Goal: Obtain resource: Download file/media

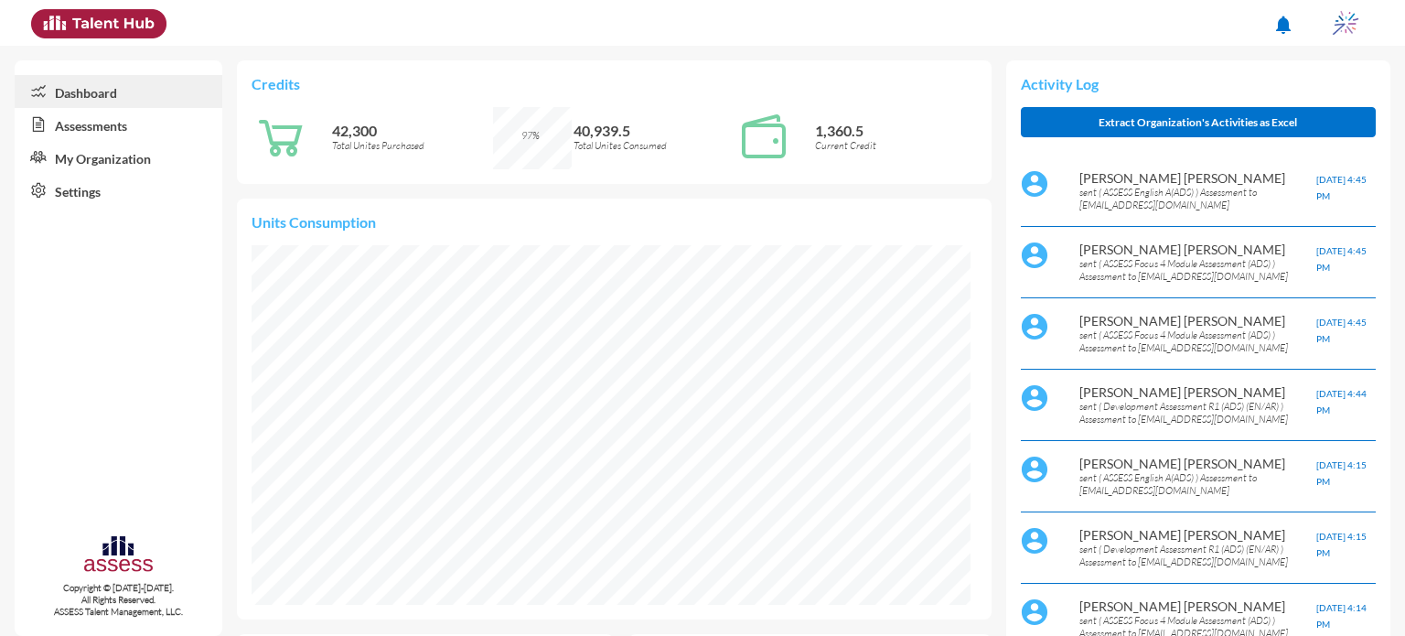
scroll to position [165, 329]
click at [72, 124] on link "Assessments" at bounding box center [119, 124] width 208 height 33
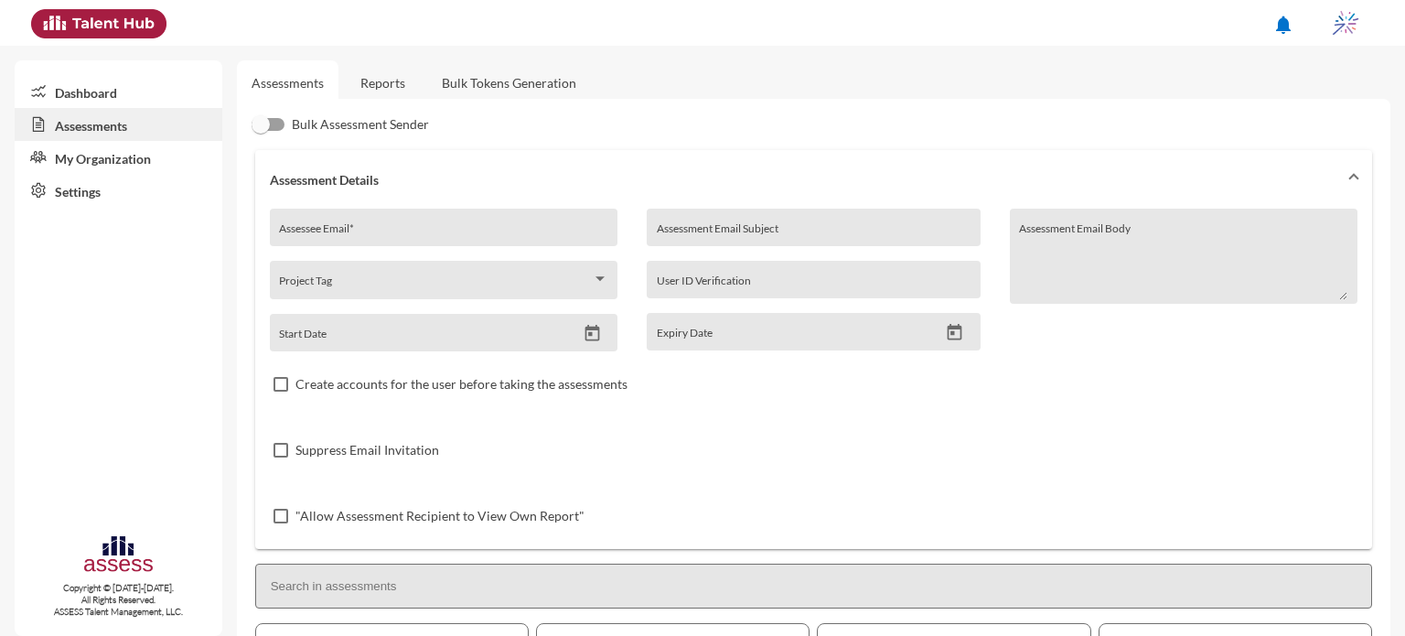
click at [378, 94] on link "Reports" at bounding box center [383, 82] width 74 height 45
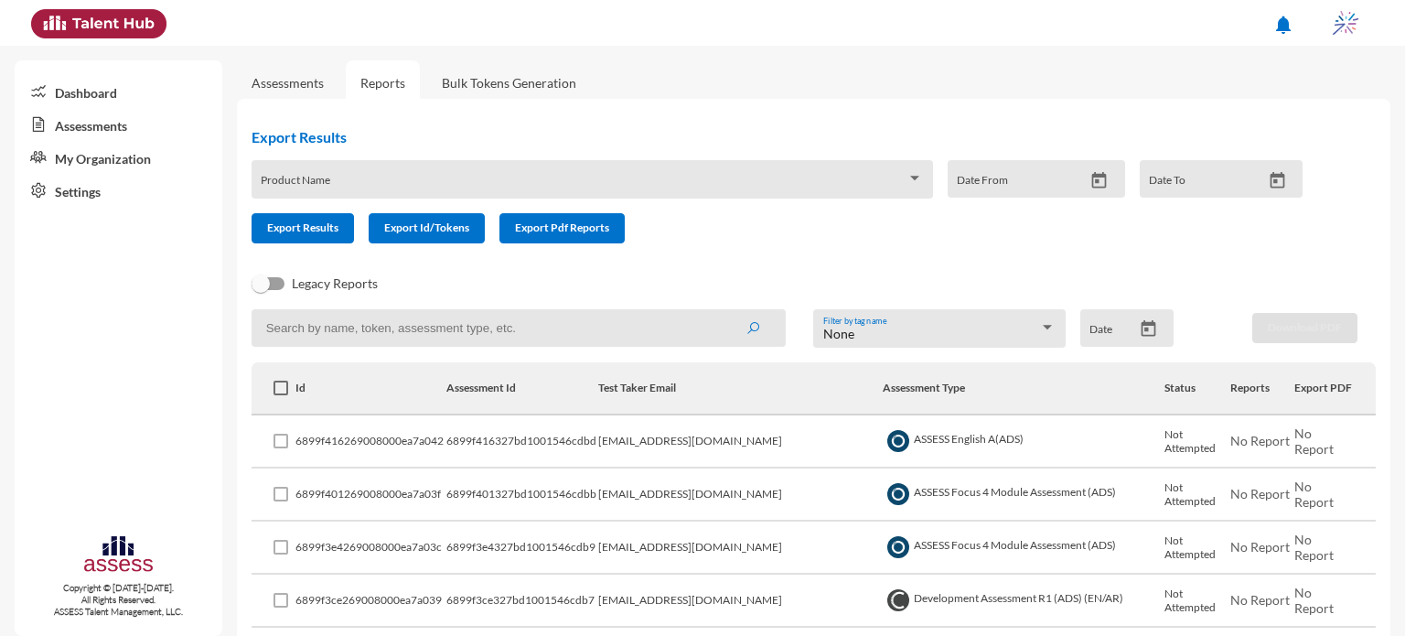
click at [371, 177] on div "Product Name" at bounding box center [592, 184] width 662 height 28
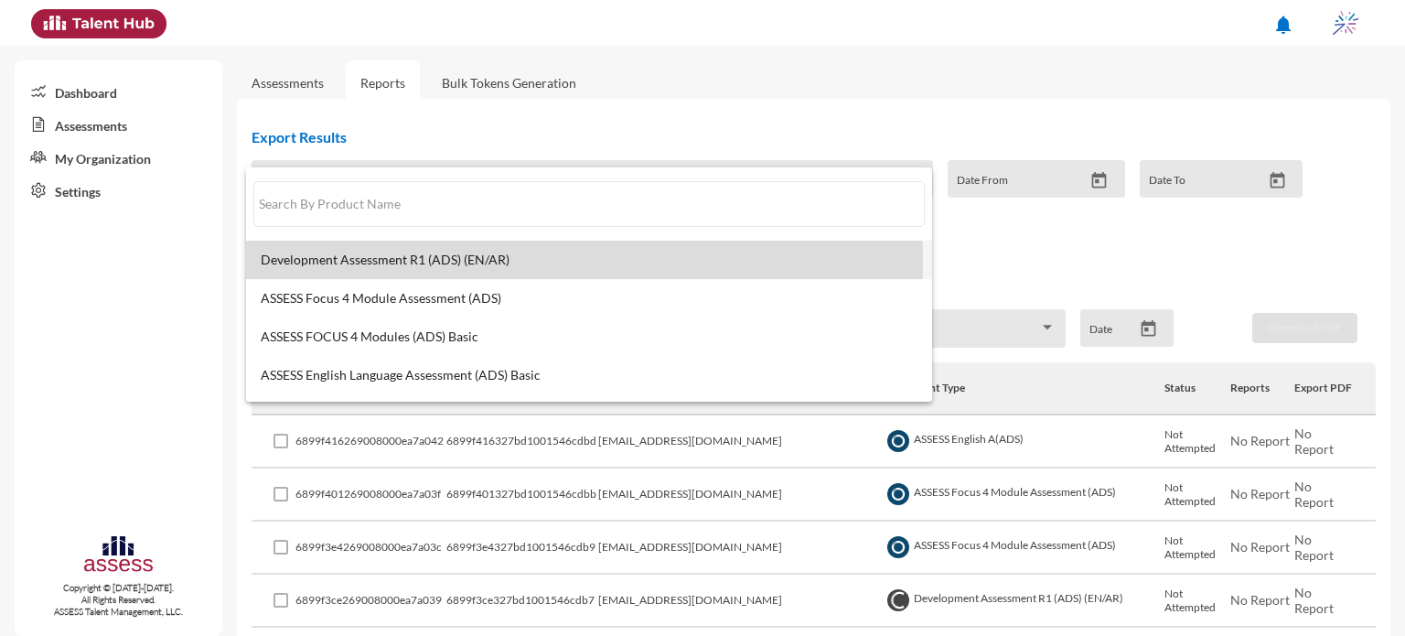
click at [344, 260] on span "Development Assessment R1 (ADS) (EN/AR)" at bounding box center [589, 260] width 657 height 15
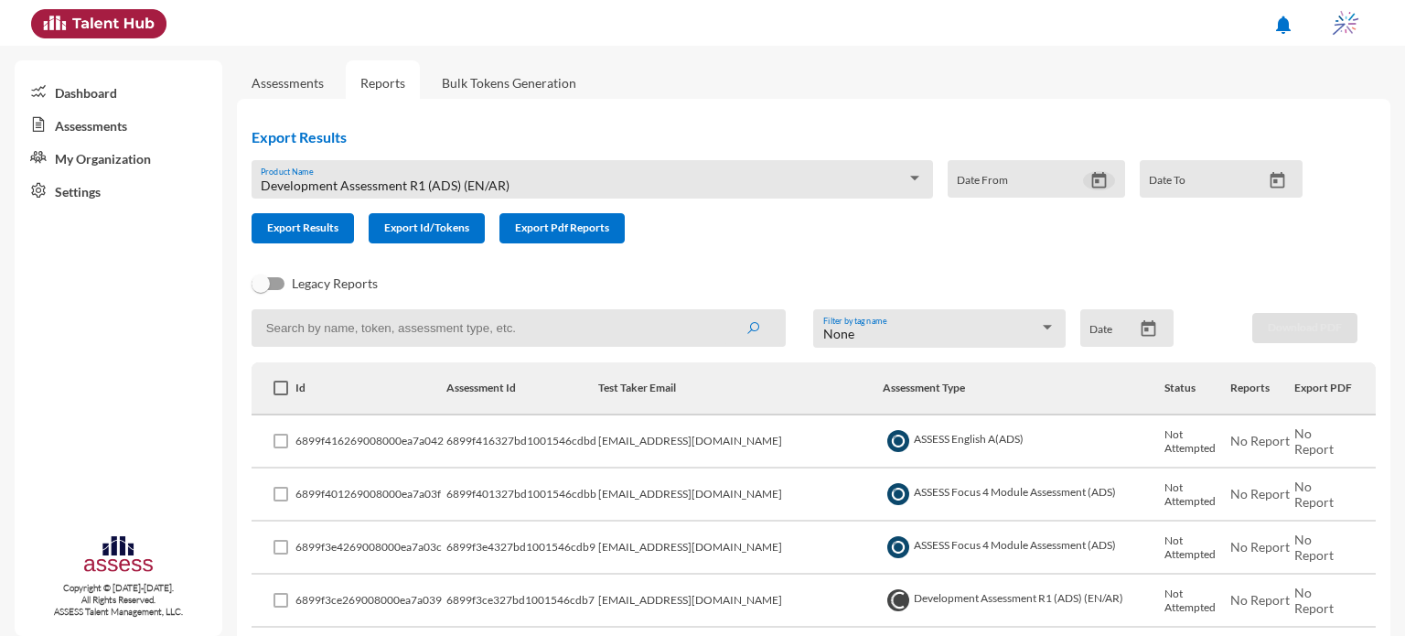
click at [1096, 187] on icon "Open calendar" at bounding box center [1099, 179] width 15 height 16
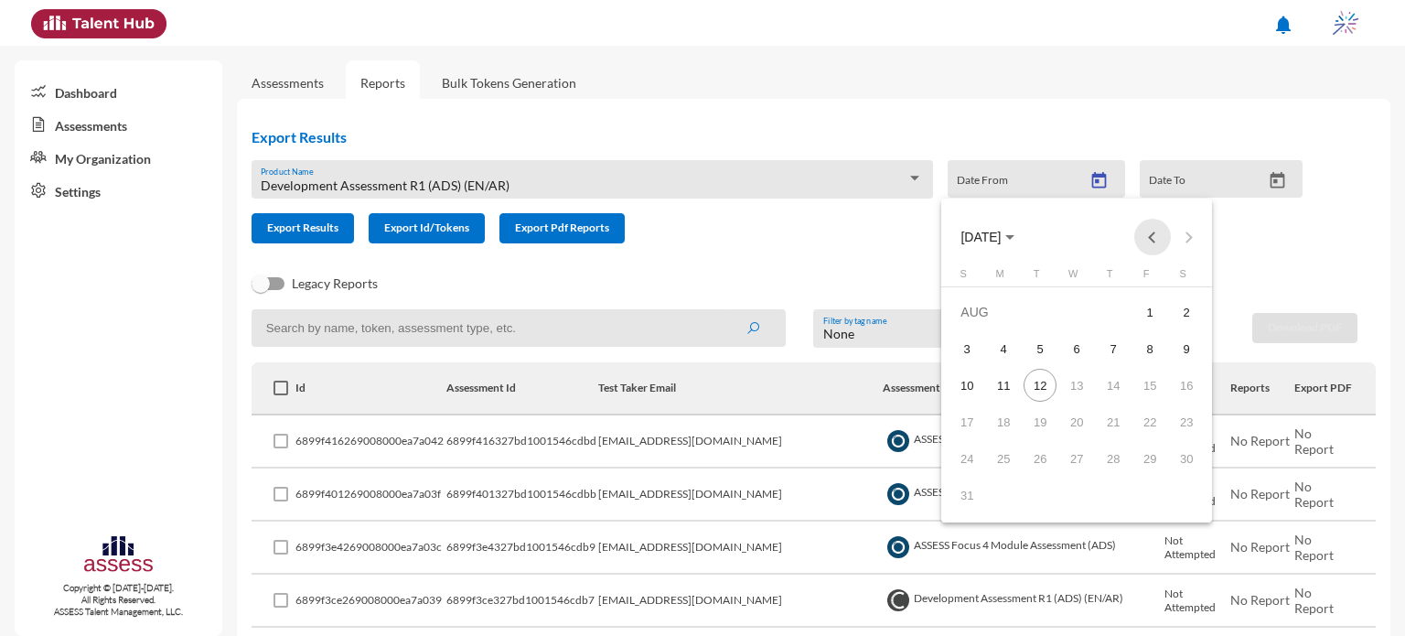
click at [1149, 233] on button "Previous month" at bounding box center [1152, 237] width 37 height 37
click at [1110, 315] on div "1" at bounding box center [1113, 312] width 33 height 33
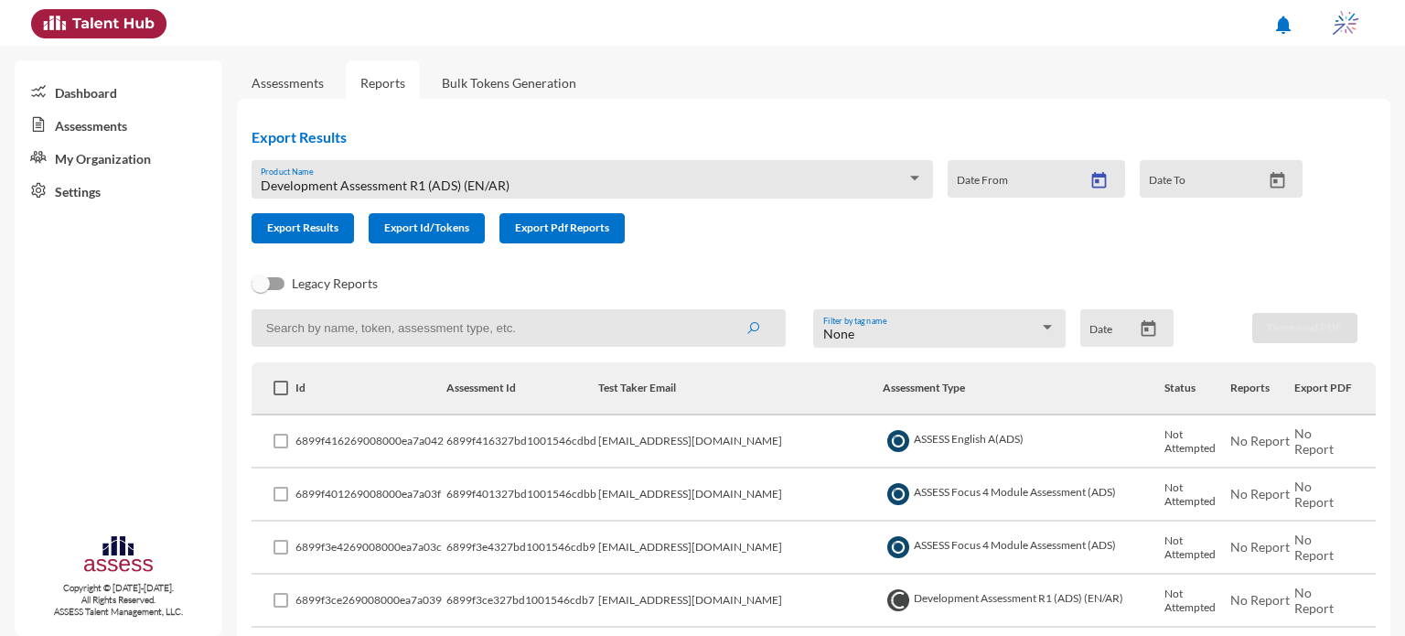
type input "[DATE]"
click at [1277, 177] on icon "Open calendar" at bounding box center [1277, 180] width 19 height 19
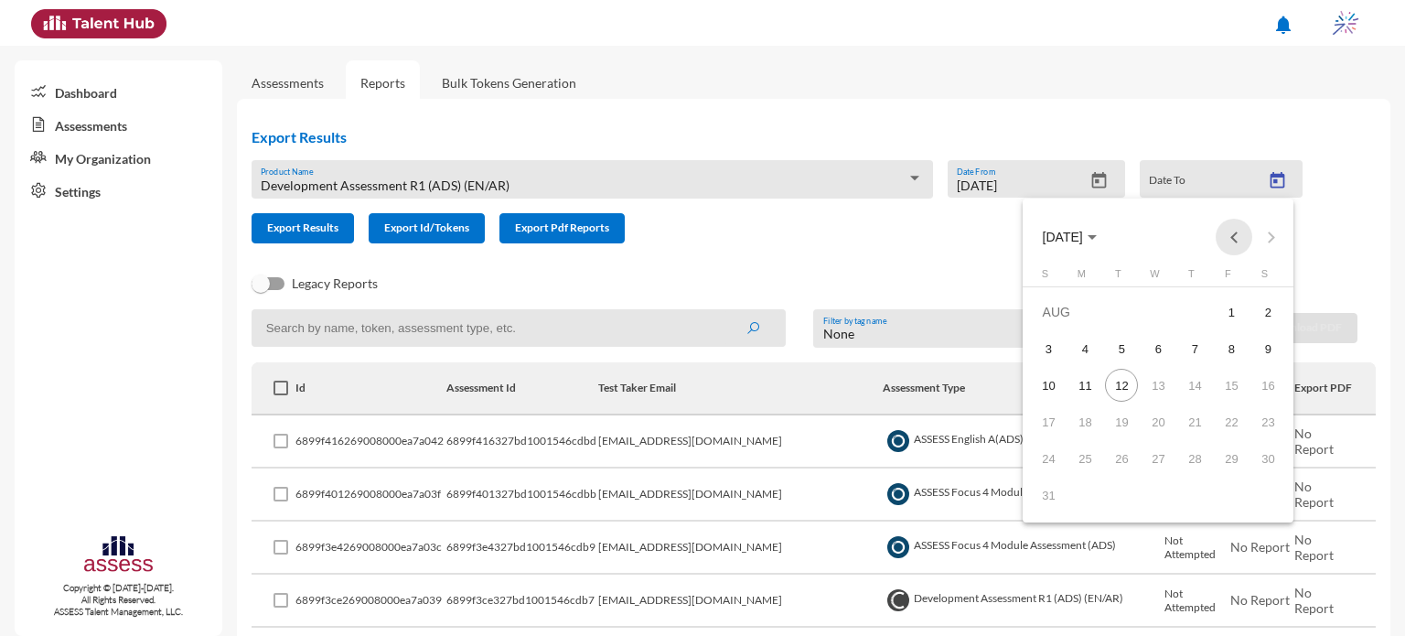
click at [1239, 235] on button "Previous month" at bounding box center [1234, 237] width 37 height 37
click at [1265, 453] on div "31" at bounding box center [1268, 458] width 33 height 33
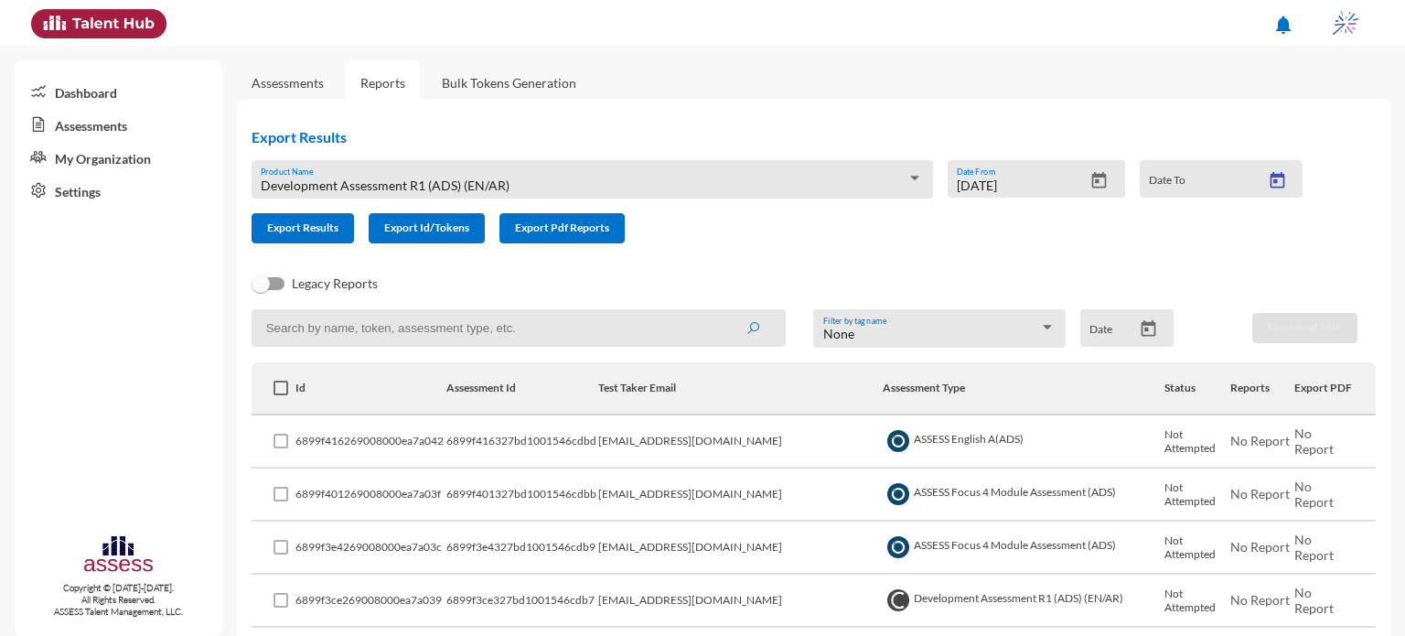
type input "[DATE]"
click at [520, 172] on div "Development Assessment R1 (ADS) (EN/AR) Product Name" at bounding box center [592, 184] width 662 height 28
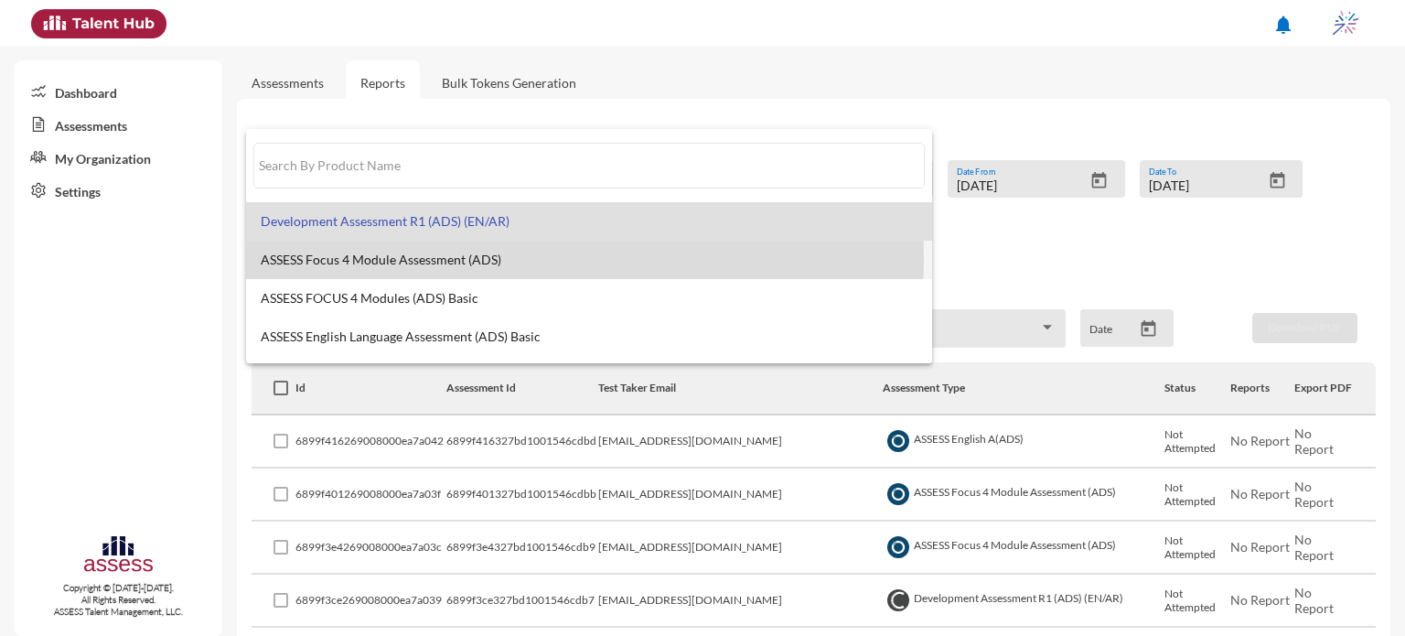
click at [470, 259] on span "ASSESS Focus 4 Module Assessment (ADS)" at bounding box center [589, 260] width 657 height 15
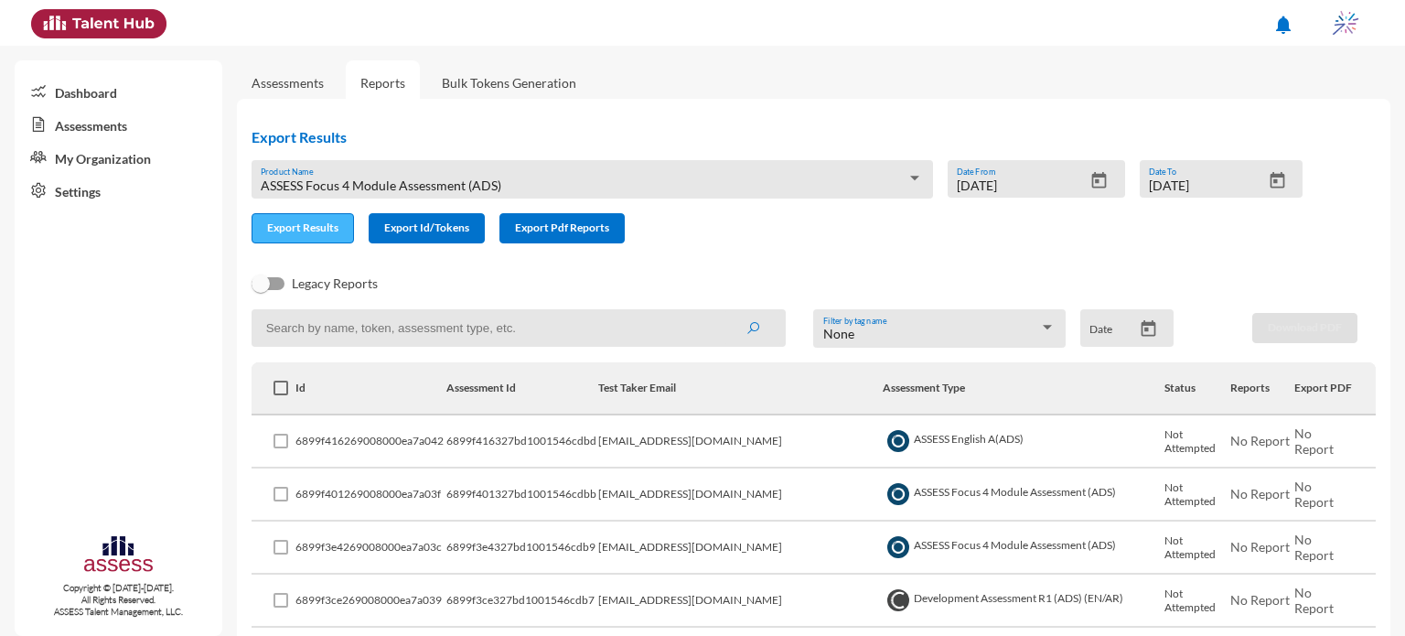
drag, startPoint x: 335, startPoint y: 250, endPoint x: 320, endPoint y: 237, distance: 19.5
click at [320, 237] on div "Export Results ASSESS Focus 4 Module Assessment (ADS) Product Name [DATE] Date …" at bounding box center [784, 185] width 1095 height 145
click at [320, 237] on button "Export Results" at bounding box center [303, 228] width 102 height 30
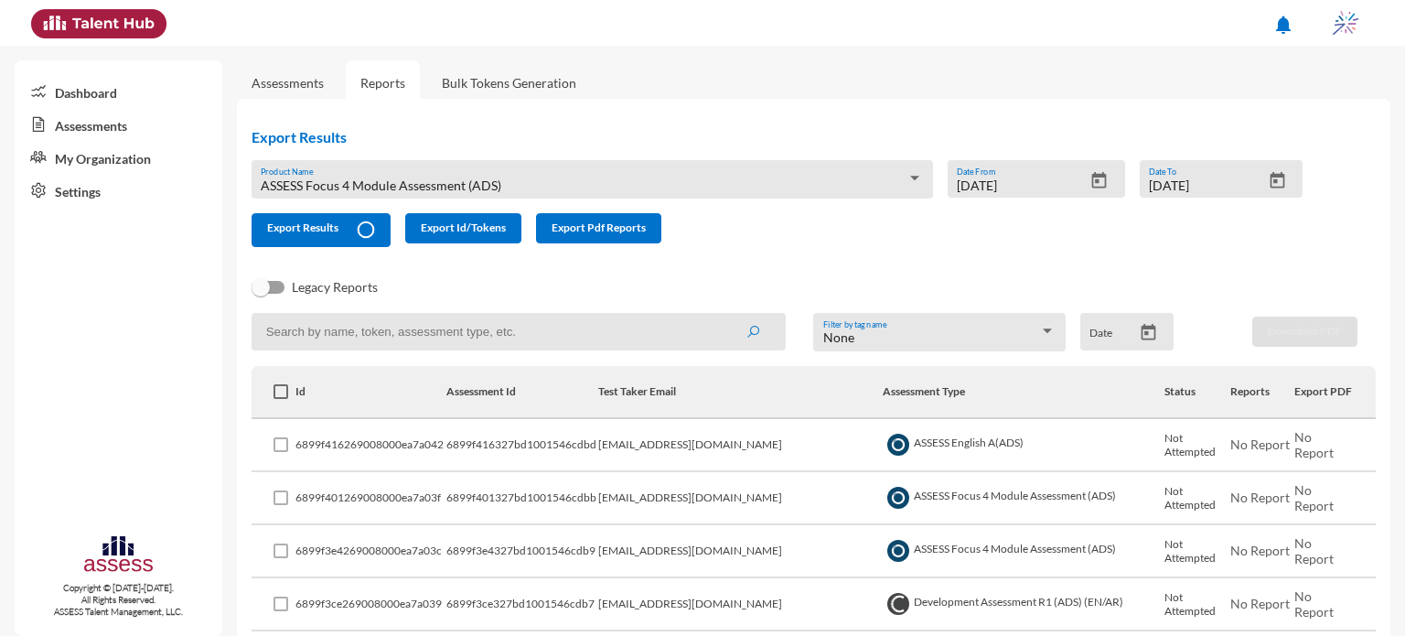
click at [355, 175] on div "ASSESS Focus 4 Module Assessment (ADS) Product Name" at bounding box center [592, 184] width 662 height 28
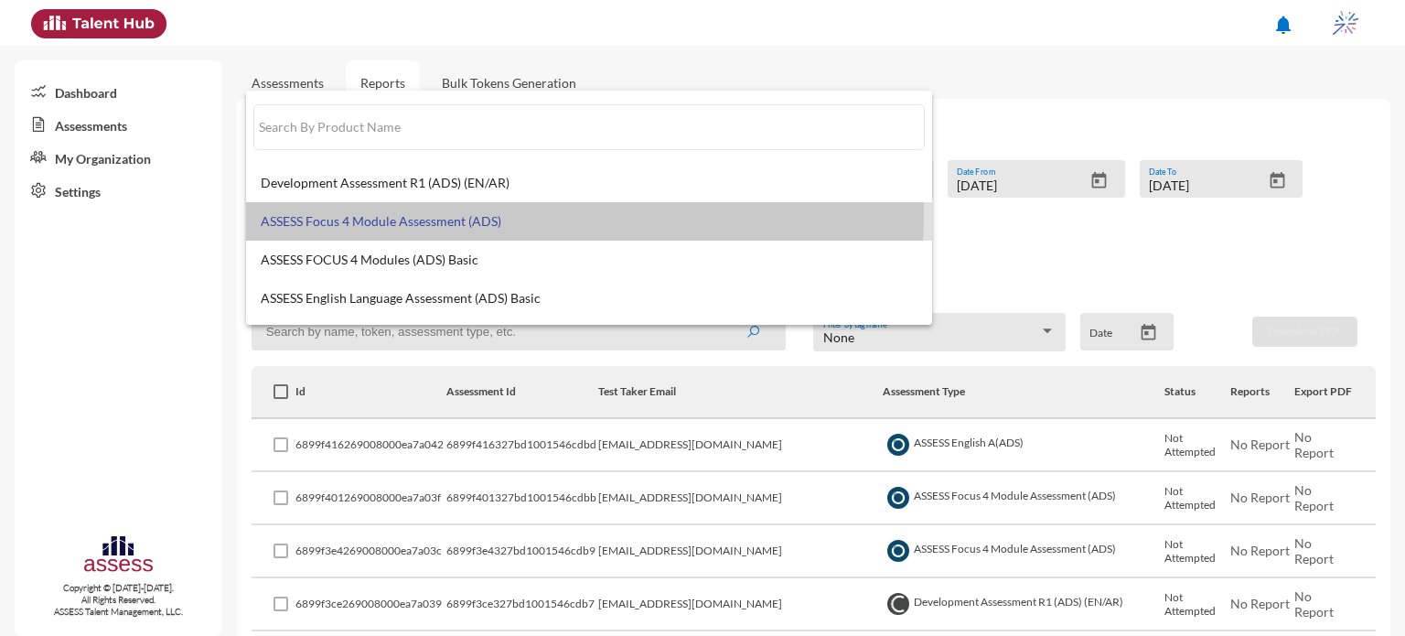
click at [392, 209] on mat-option "ASSESS Focus 4 Module Assessment (ADS)" at bounding box center [589, 221] width 686 height 38
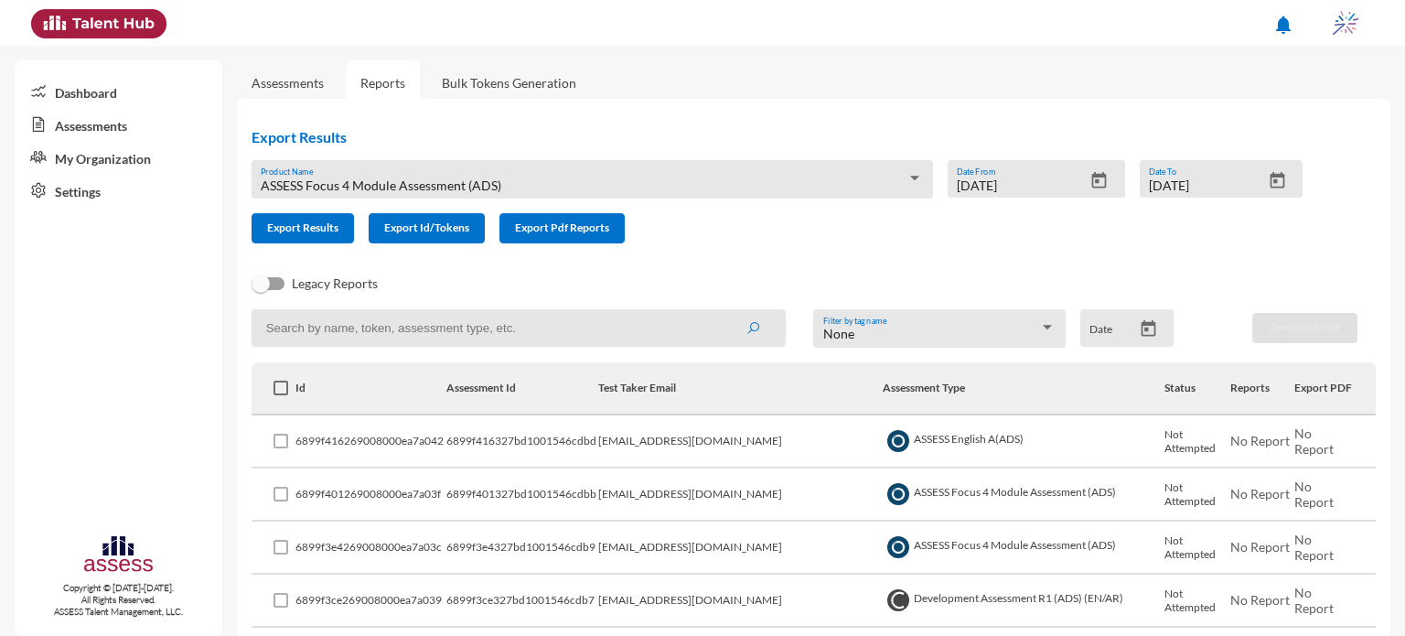
click at [534, 333] on input at bounding box center [519, 328] width 534 height 38
paste input "6821e118c56cfa00158109a0"
type input "6821e118c56cfa00158109a0"
click at [724, 311] on button "submit" at bounding box center [753, 327] width 59 height 33
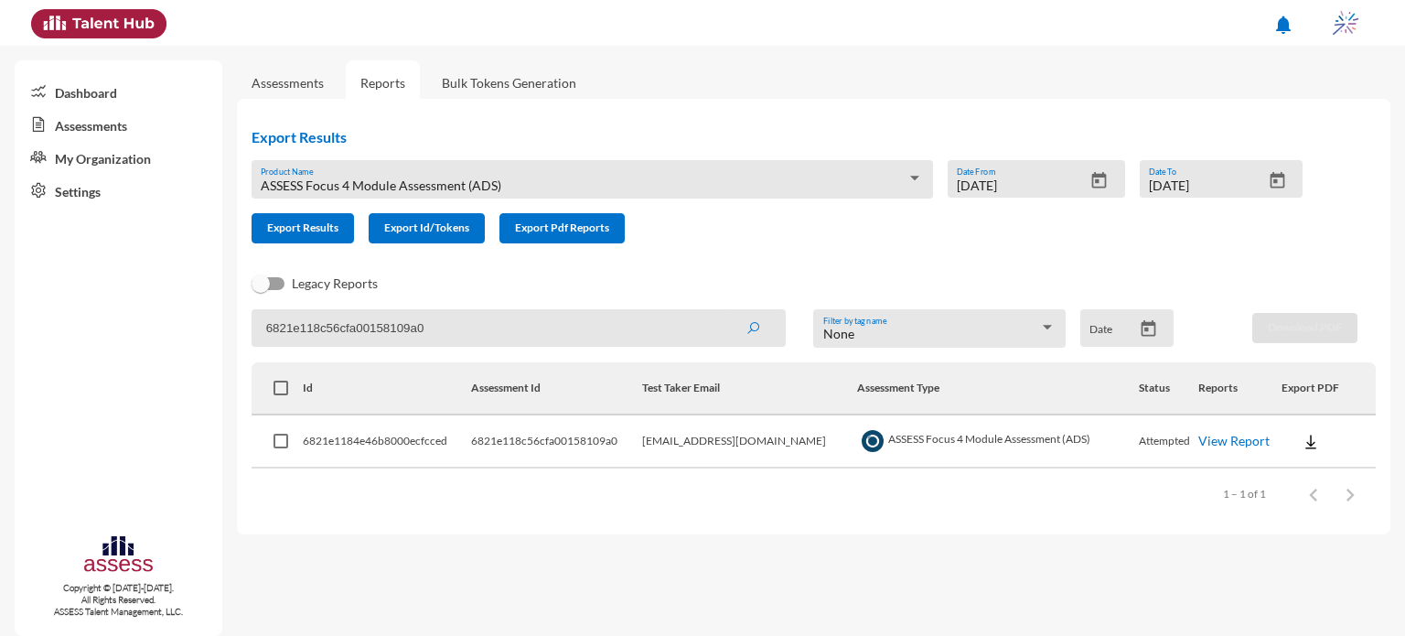
click at [1215, 444] on link "View Report" at bounding box center [1233, 441] width 71 height 16
click at [1308, 446] on img at bounding box center [1311, 442] width 18 height 18
click at [1303, 483] on button "EN" at bounding box center [1335, 476] width 102 height 35
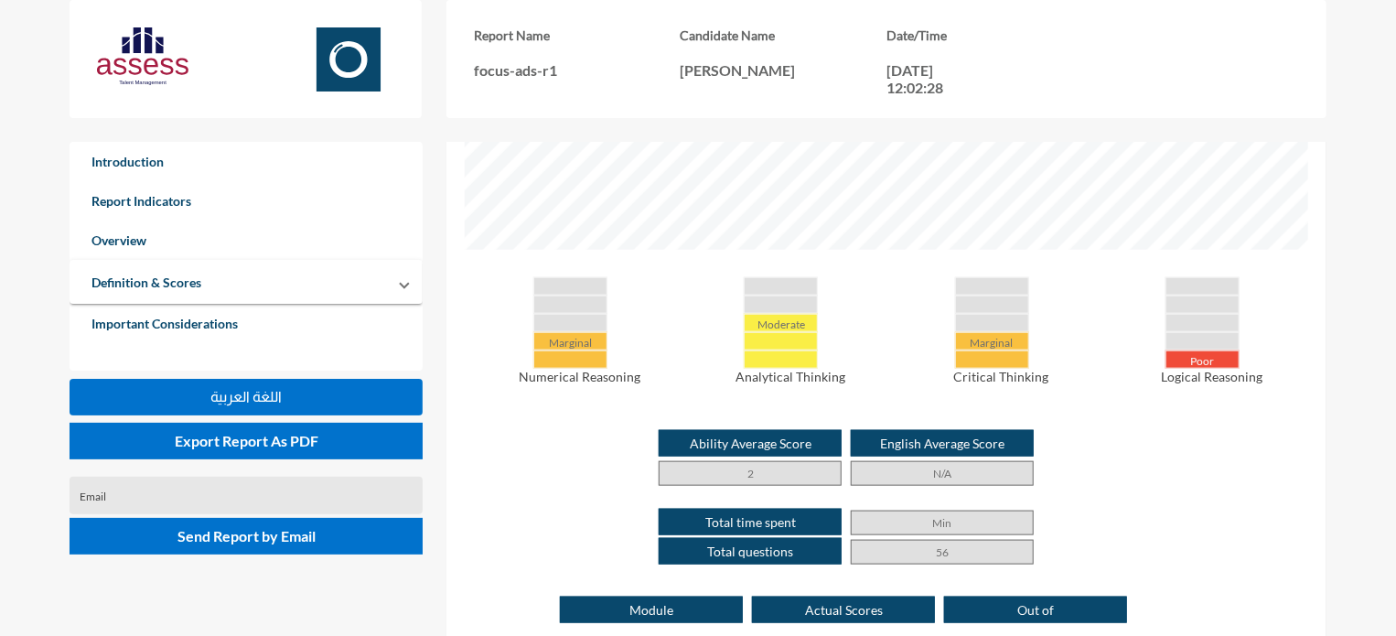
scroll to position [788, 0]
